Goal: Navigation & Orientation: Find specific page/section

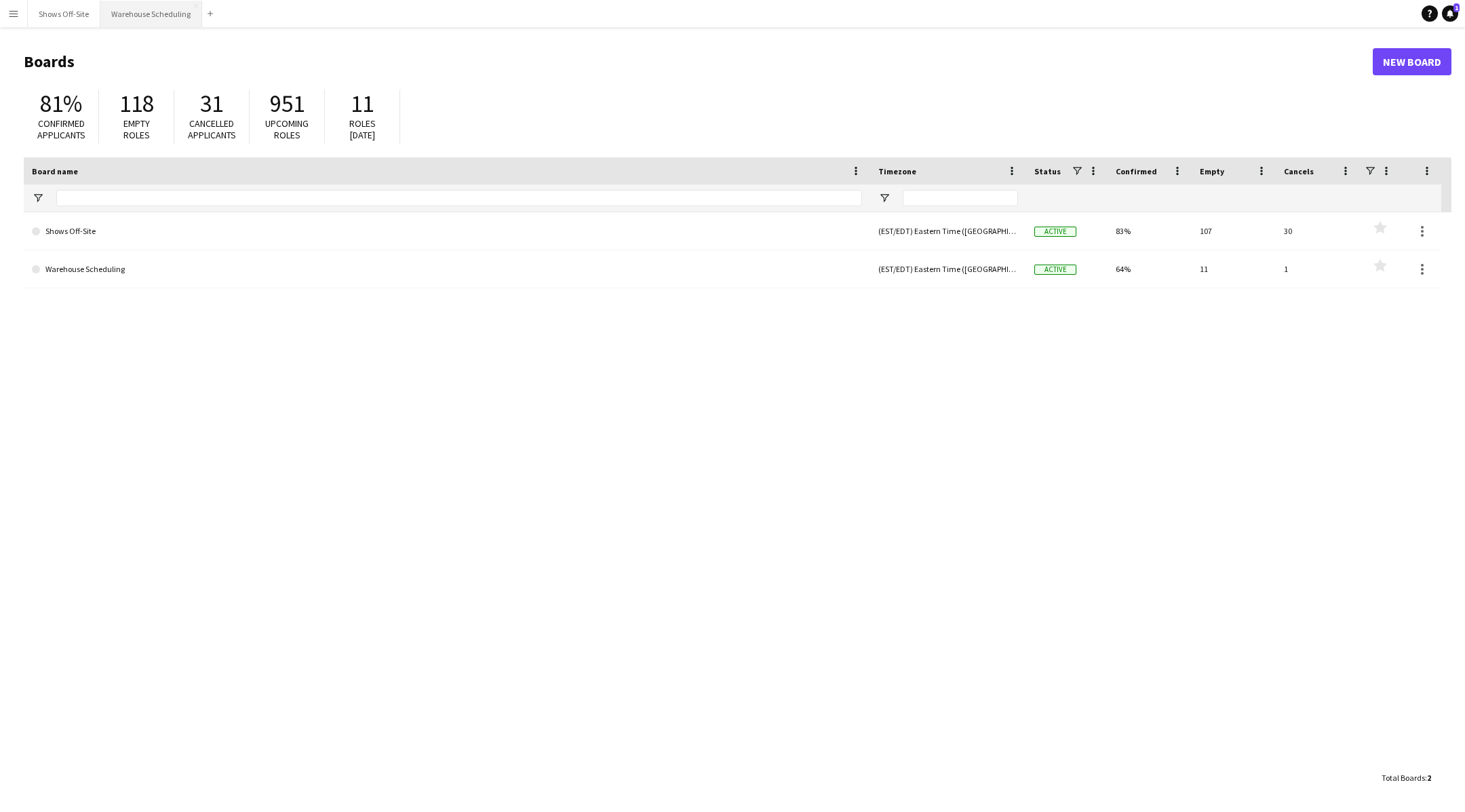
click at [156, 13] on button "Warehouse Scheduling Close" at bounding box center [152, 14] width 102 height 26
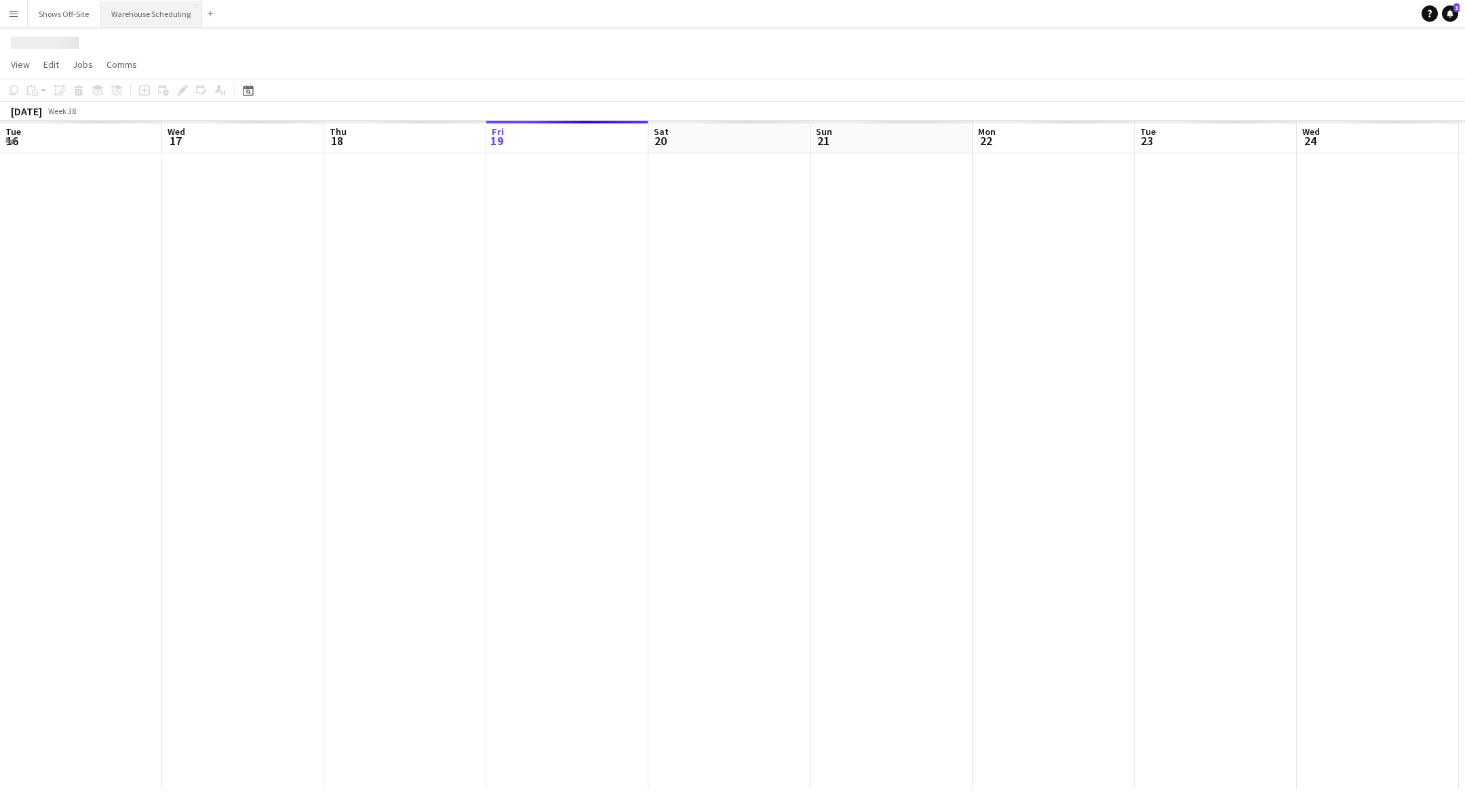
scroll to position [0, 324]
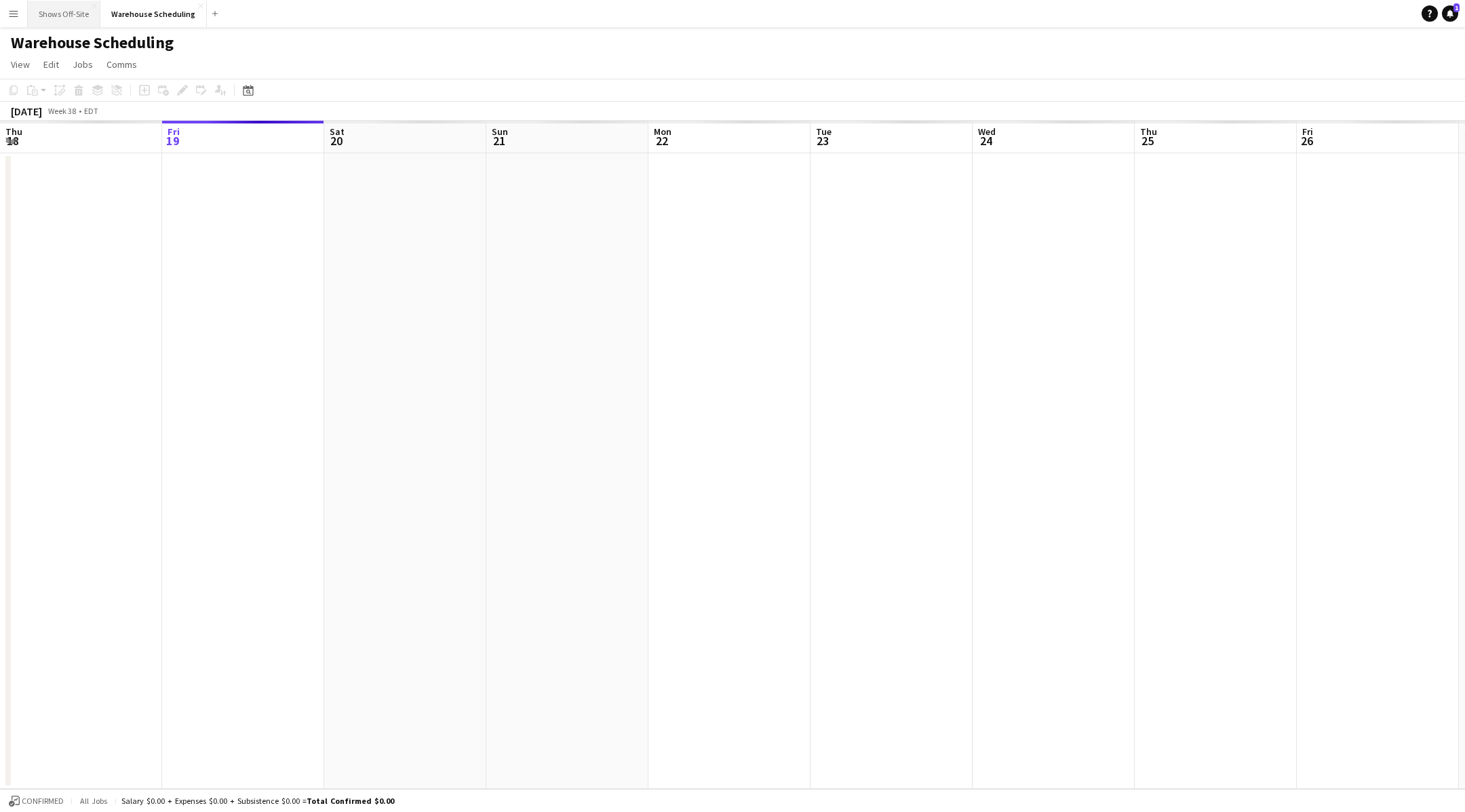
click at [69, 15] on button "Shows Off-Site Close" at bounding box center [64, 14] width 73 height 26
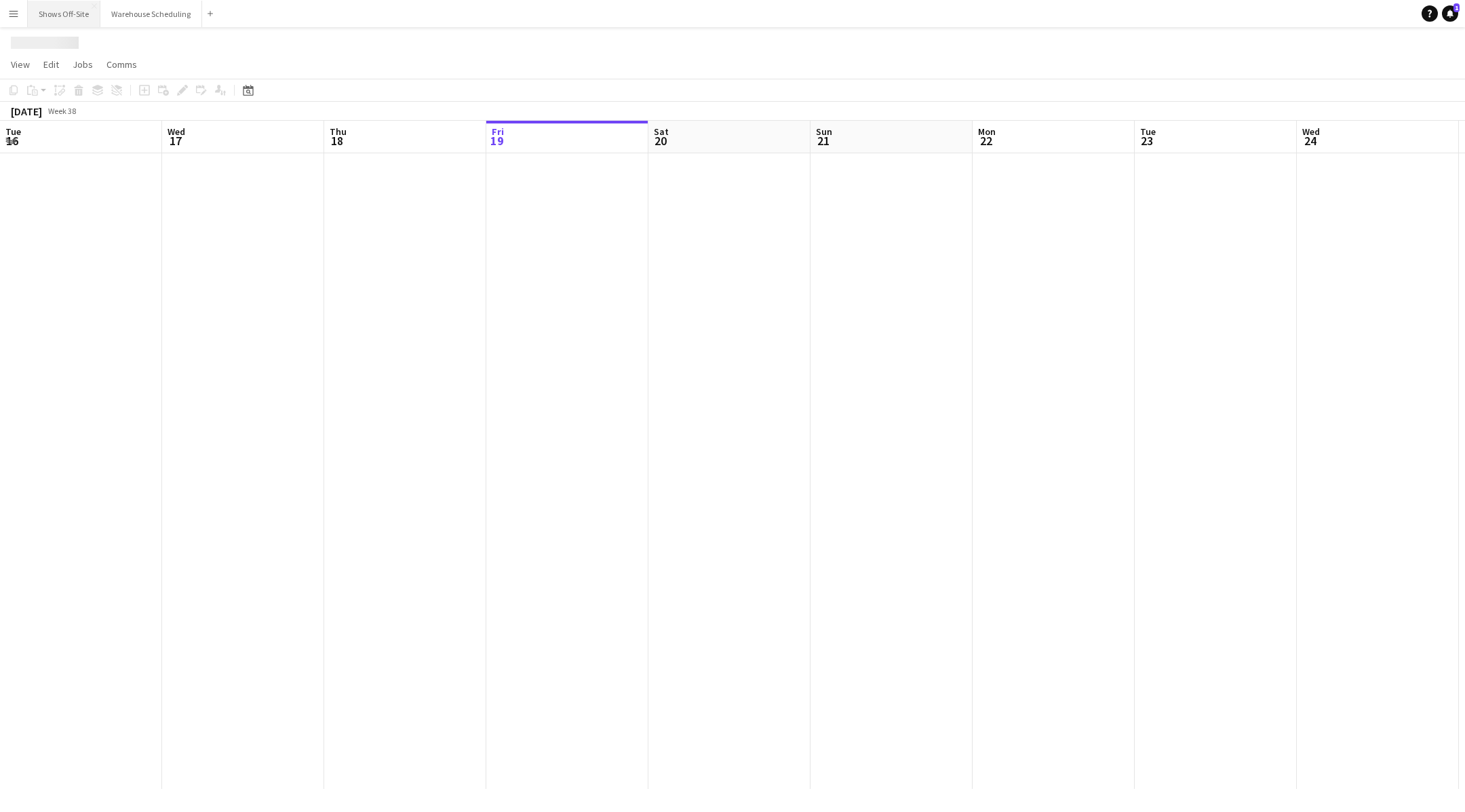
scroll to position [0, 324]
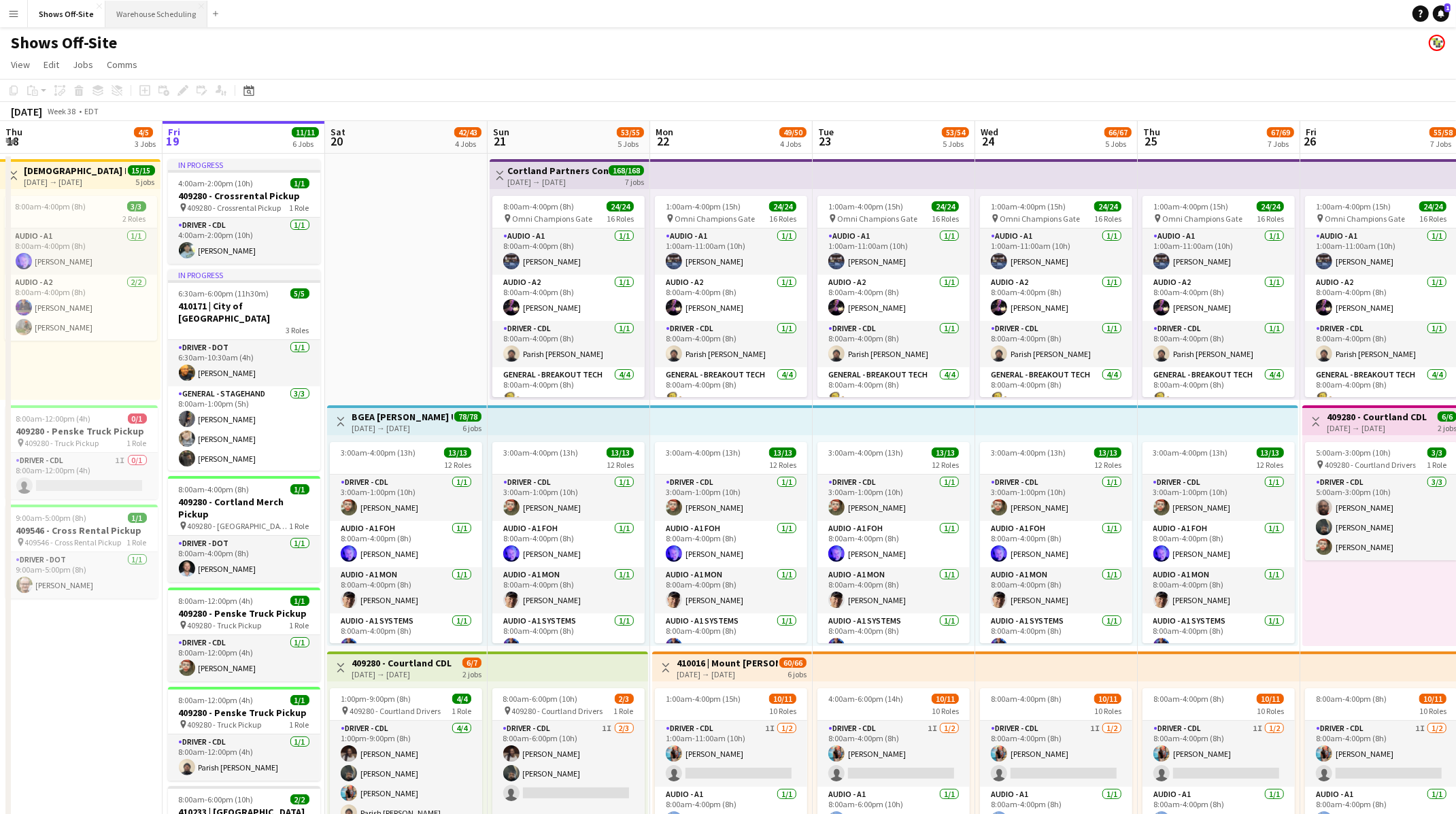
click at [140, 15] on button "Warehouse Scheduling Close" at bounding box center [157, 14] width 102 height 26
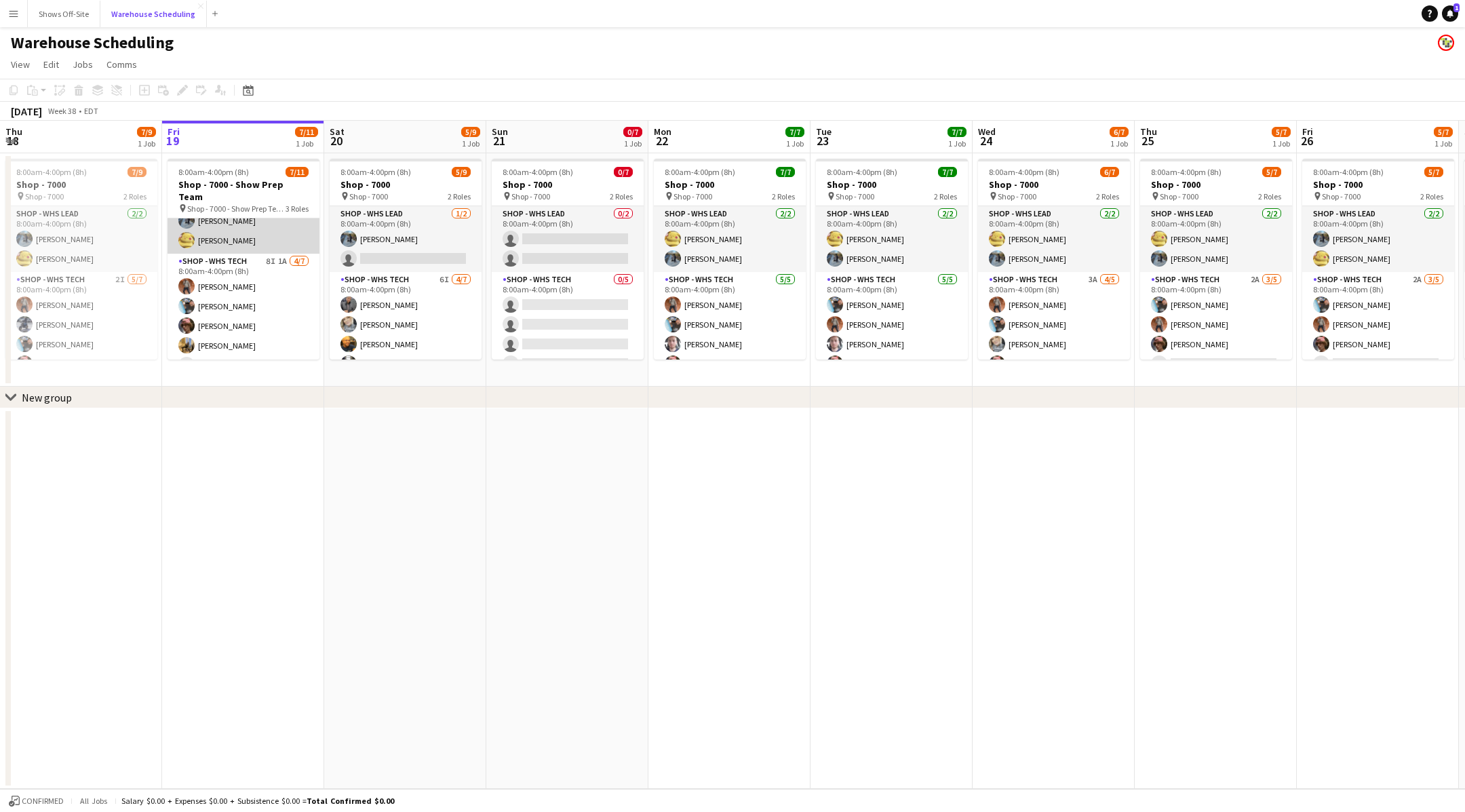
scroll to position [36, 0]
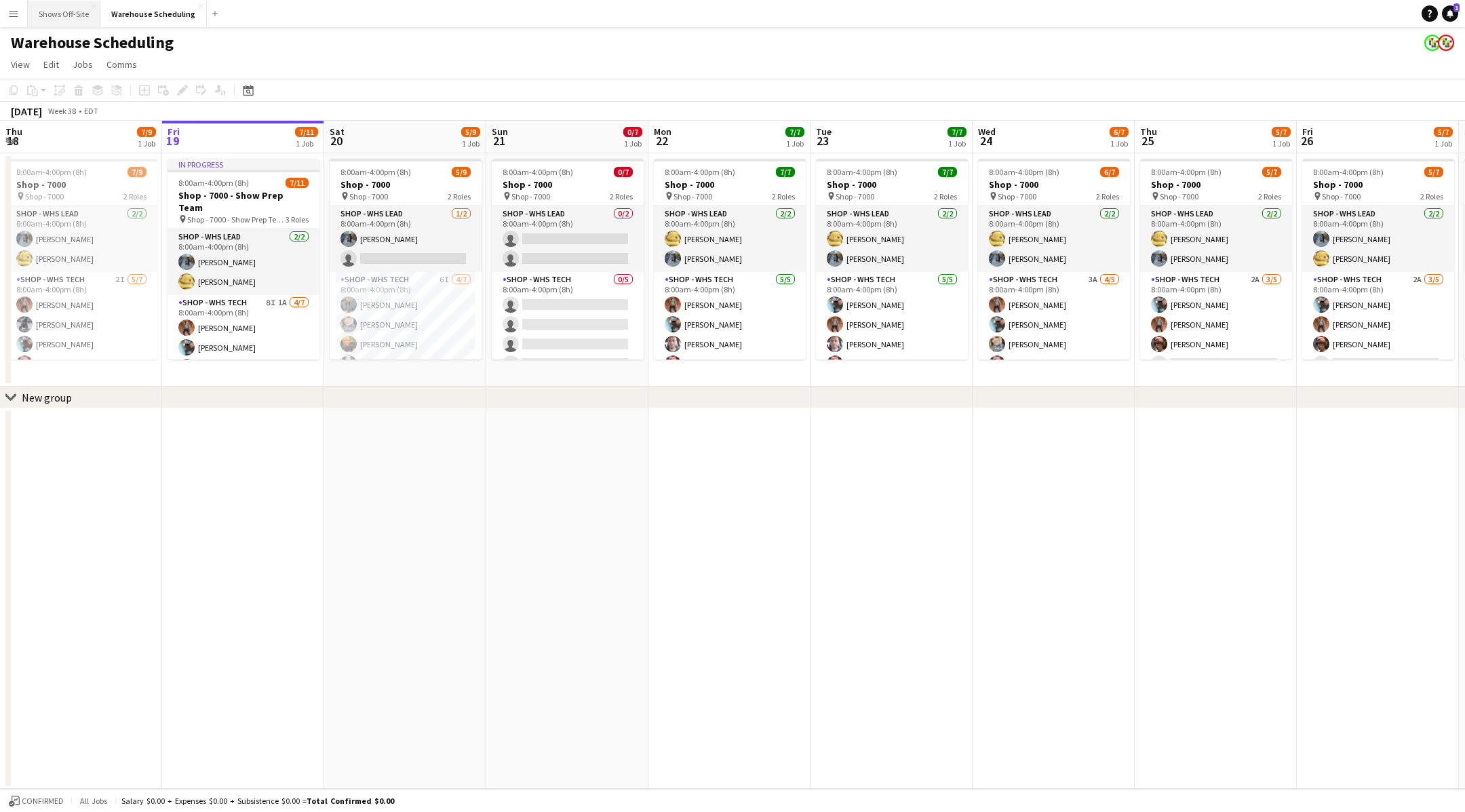
click at [75, 8] on button "Shows Off-Site Close" at bounding box center [64, 14] width 73 height 26
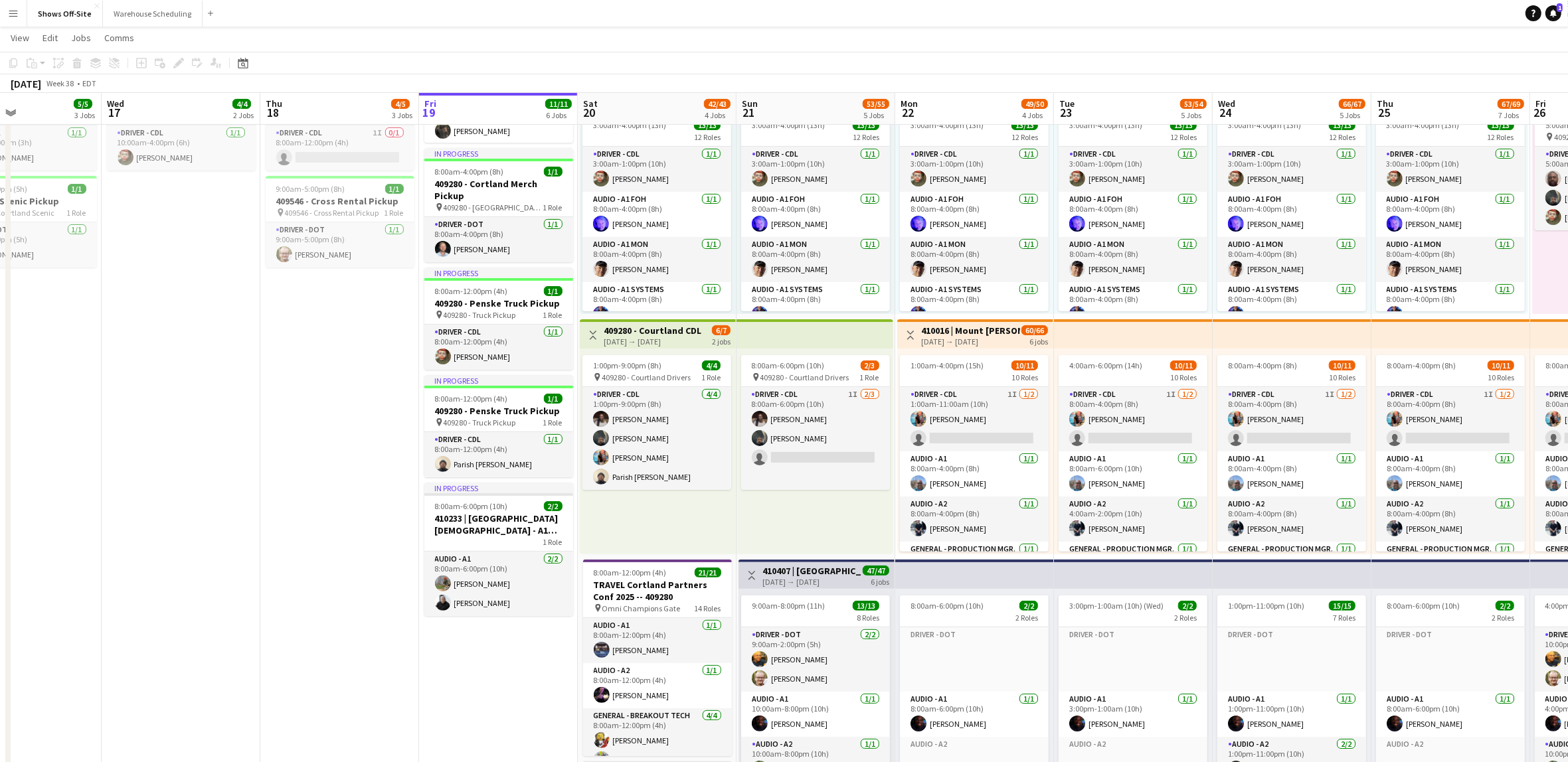
scroll to position [0, 543]
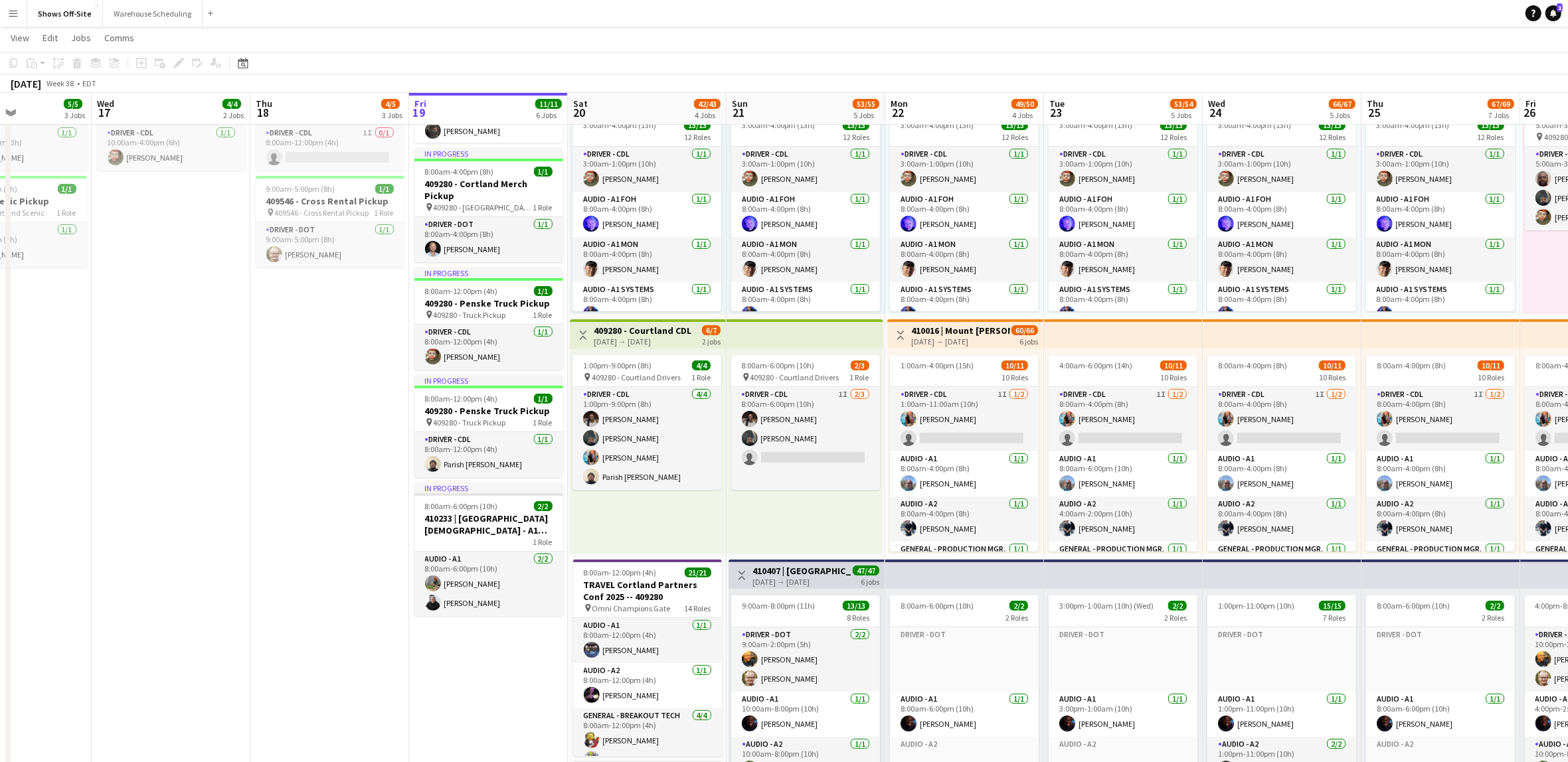
drag, startPoint x: 423, startPoint y: 485, endPoint x: 280, endPoint y: 473, distance: 143.5
click at [280, 473] on app-calendar-viewport "Sat 13 12/12 3 Jobs Sun 14 7/7 3 Jobs Mon 15 4/4 2 Jobs Tue 16 5/5 3 Jobs Wed 1…" at bounding box center [784, 631] width 1568 height 1791
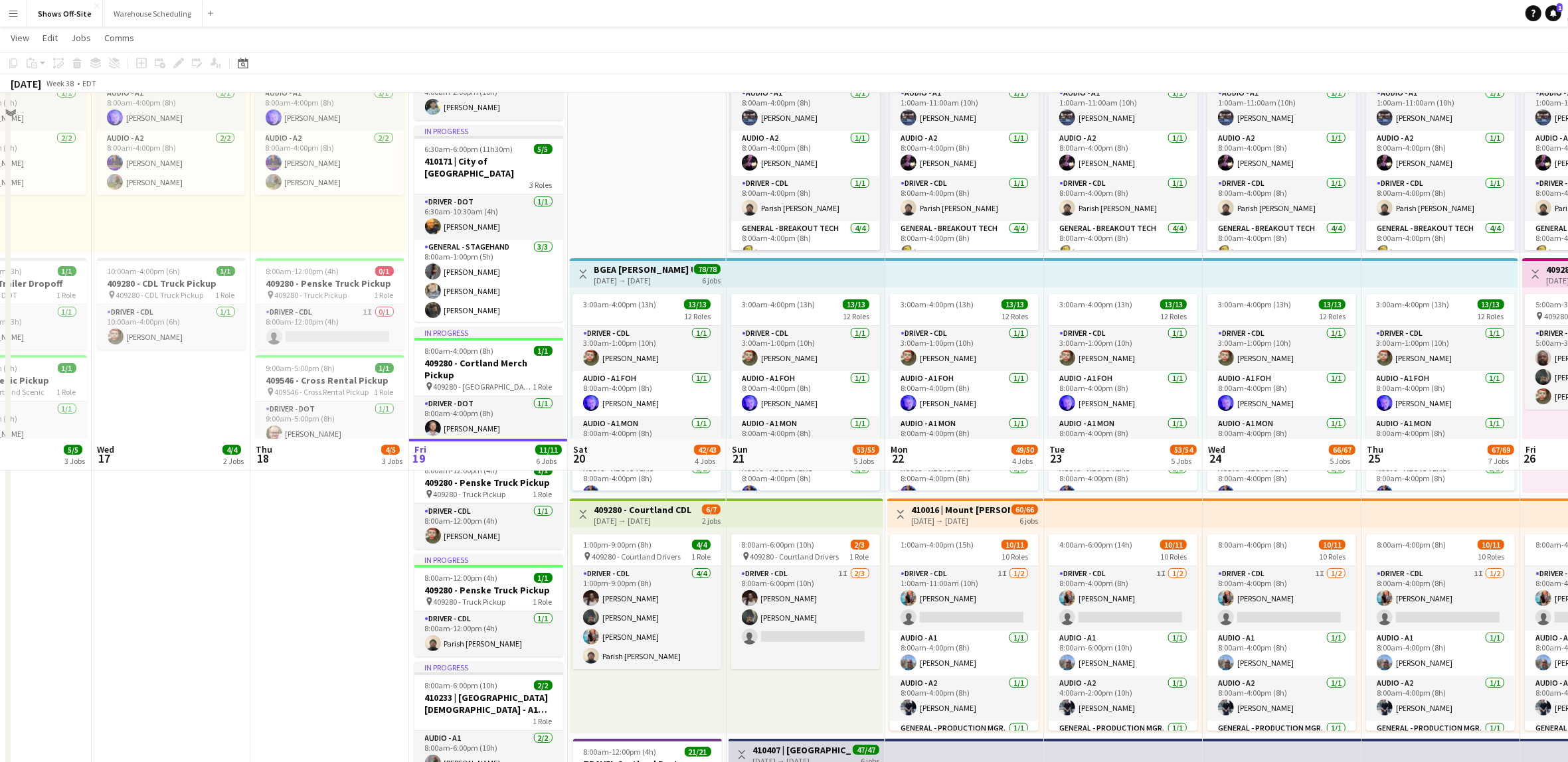
scroll to position [0, 0]
